Goal: Task Accomplishment & Management: Use online tool/utility

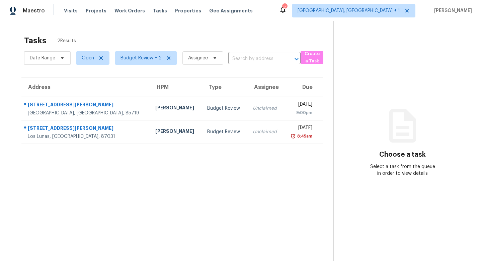
click at [248, 214] on section "Tasks 2 Results Date Range Open Budget Review + 2 Assignee ​ Create a Task Addr…" at bounding box center [172, 157] width 323 height 250
click at [225, 208] on section "Tasks 2 Results Date Range Open Budget Review + 2 Assignee ​ Create a Task Addr…" at bounding box center [172, 157] width 323 height 250
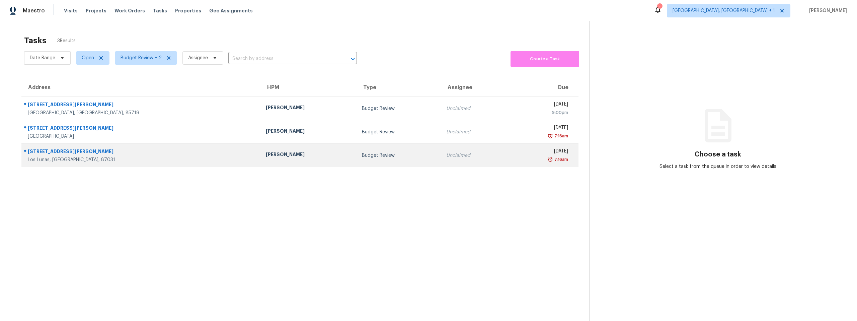
click at [89, 152] on div "[STREET_ADDRESS][PERSON_NAME]" at bounding box center [141, 152] width 227 height 8
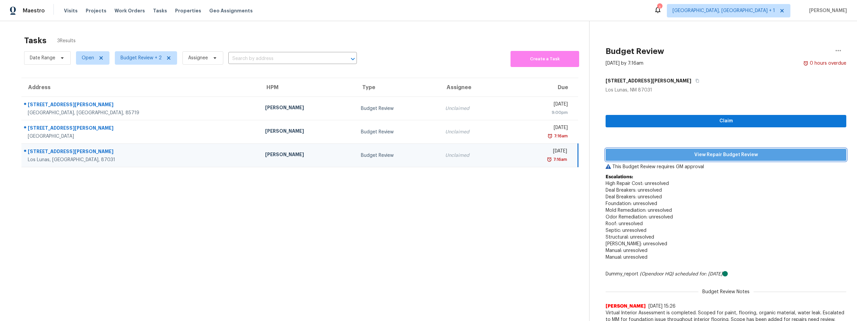
click at [482, 155] on span "View Repair Budget Review" at bounding box center [726, 155] width 230 height 8
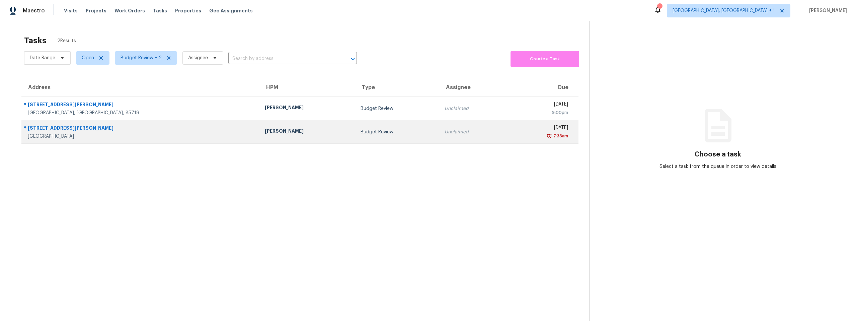
click at [75, 127] on div "1401 Valle Alto Ct NW" at bounding box center [141, 129] width 226 height 8
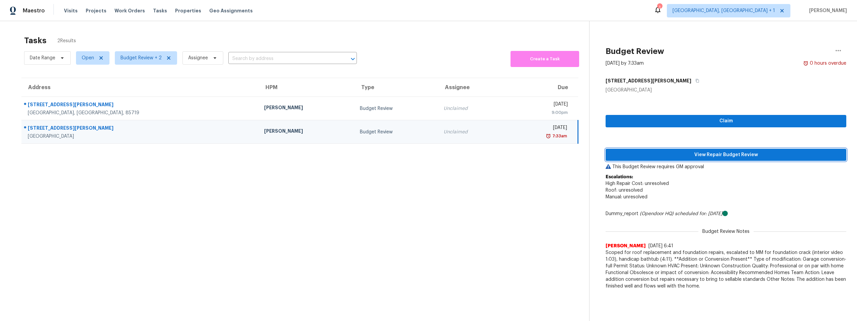
click at [673, 153] on span "View Repair Budget Review" at bounding box center [726, 155] width 230 height 8
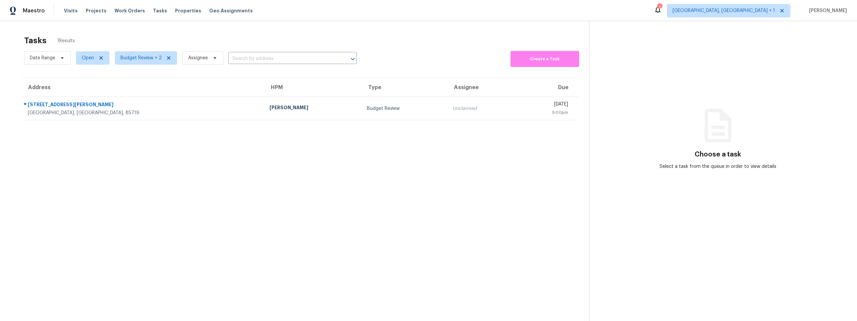
click at [136, 174] on section "Tasks 1 Results Date Range Open Budget Review + 2 Assignee ​ Create a Task Addr…" at bounding box center [300, 187] width 579 height 310
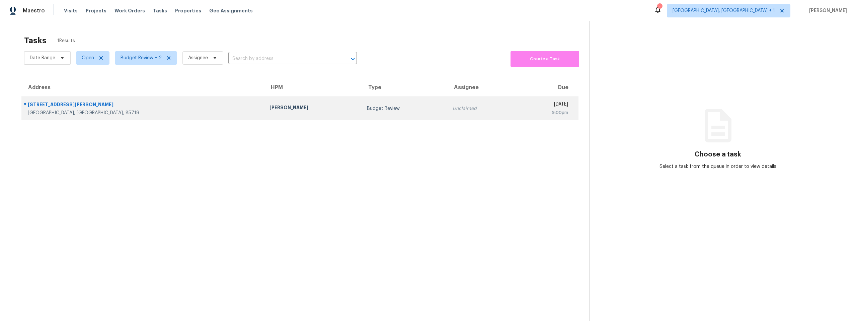
click at [57, 109] on div "[STREET_ADDRESS][PERSON_NAME]" at bounding box center [143, 105] width 231 height 8
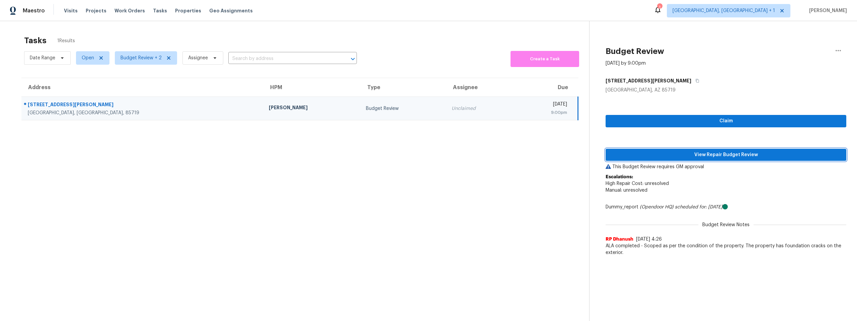
click at [708, 154] on span "View Repair Budget Review" at bounding box center [726, 155] width 230 height 8
